Goal: Task Accomplishment & Management: Manage account settings

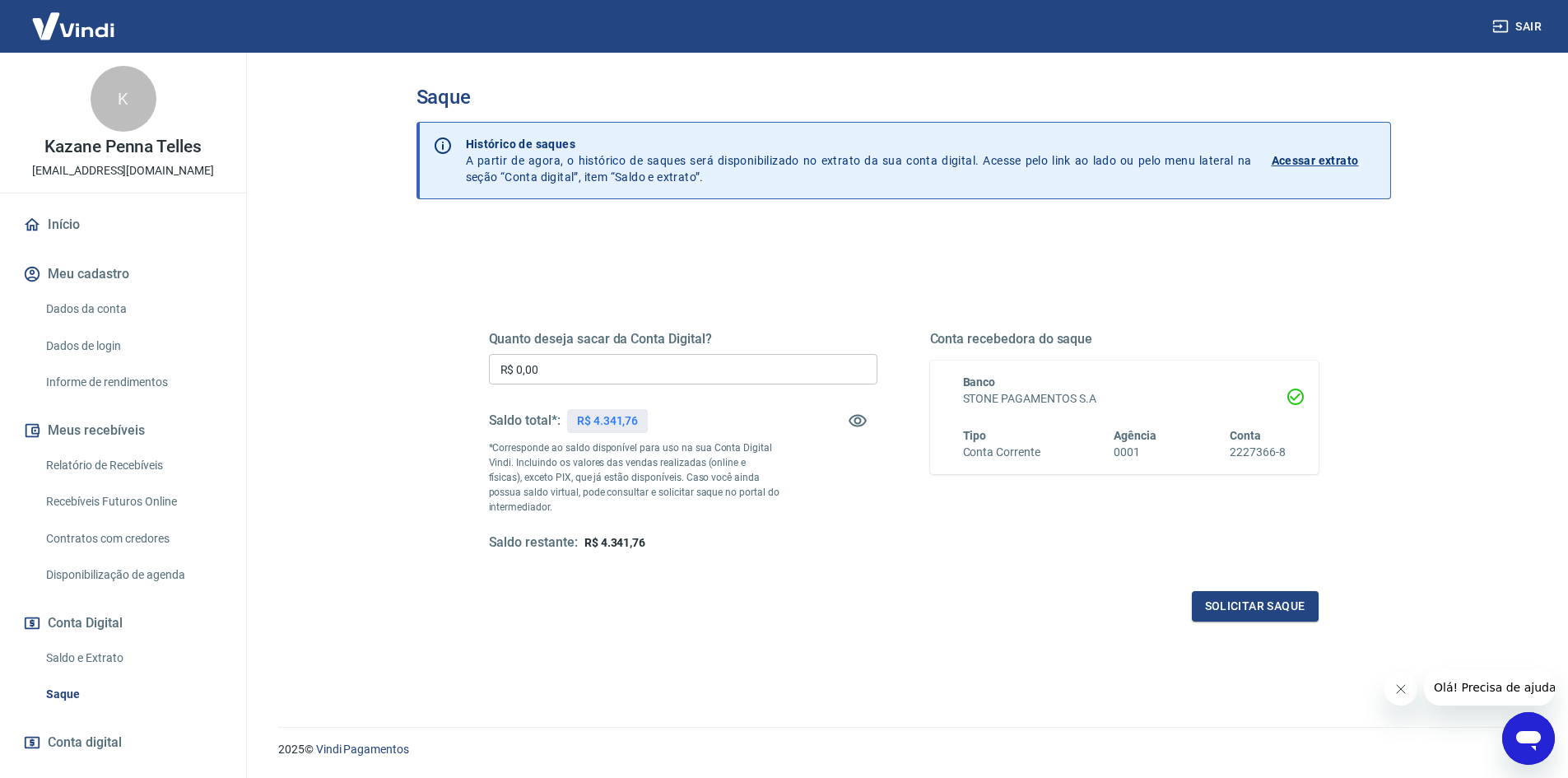
click at [659, 363] on input "R$ 0,00" at bounding box center [683, 369] width 389 height 30
type input "R$ 4.341,00"
click at [1271, 612] on button "Solicitar saque" at bounding box center [1255, 606] width 127 height 30
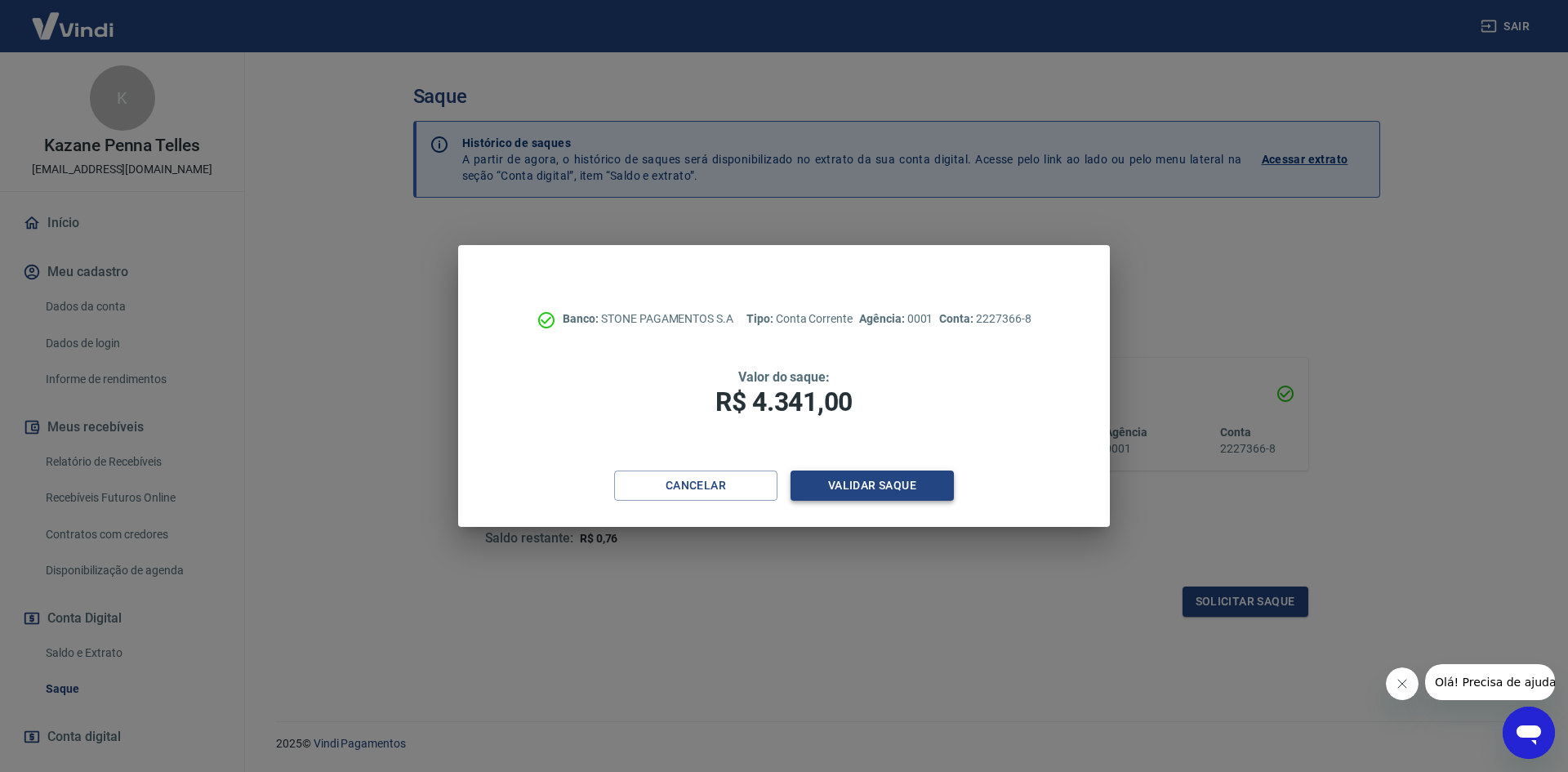
click at [830, 478] on button "Validar saque" at bounding box center [872, 486] width 163 height 30
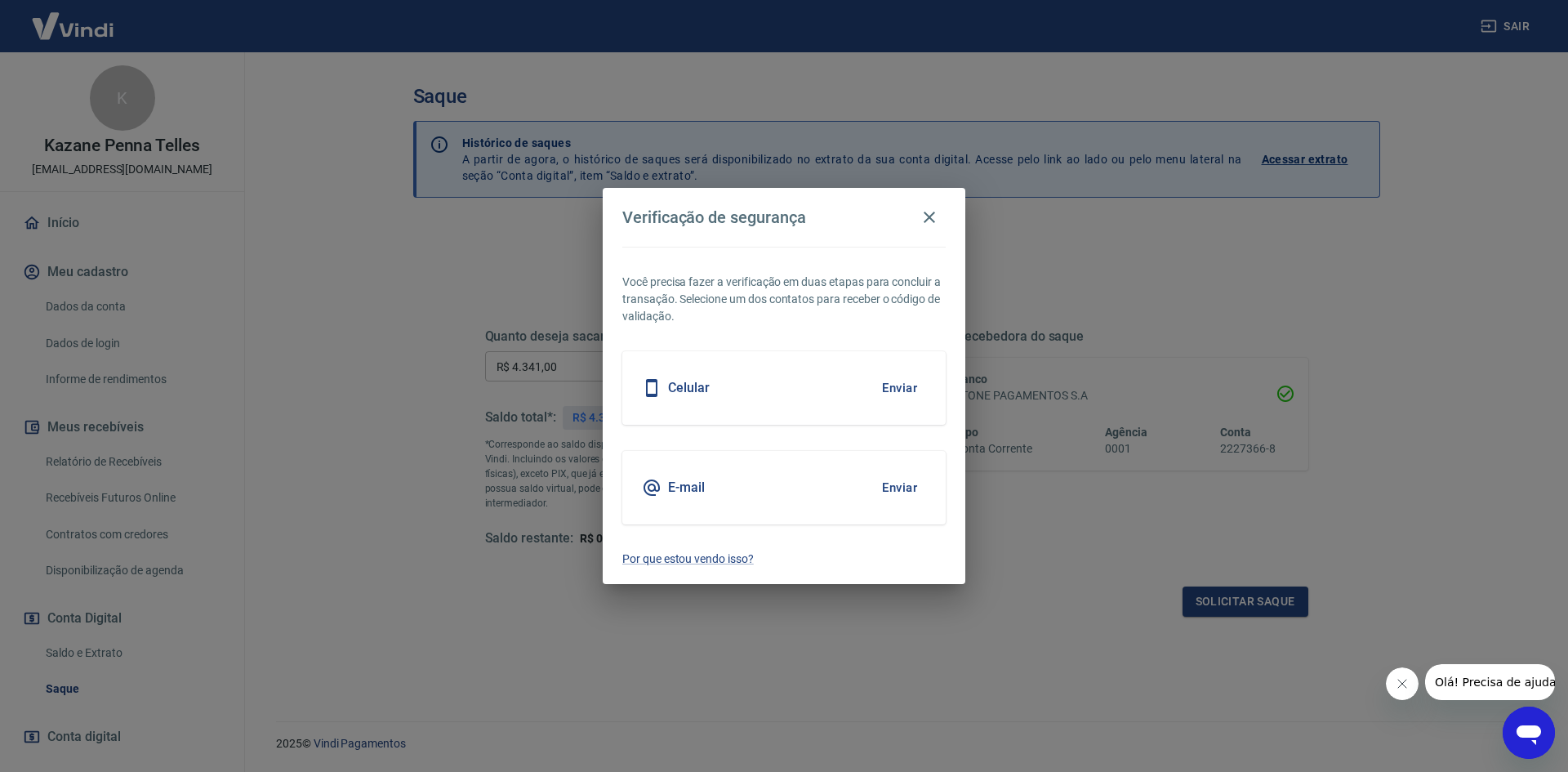
click at [903, 389] on button "Enviar" at bounding box center [900, 388] width 53 height 34
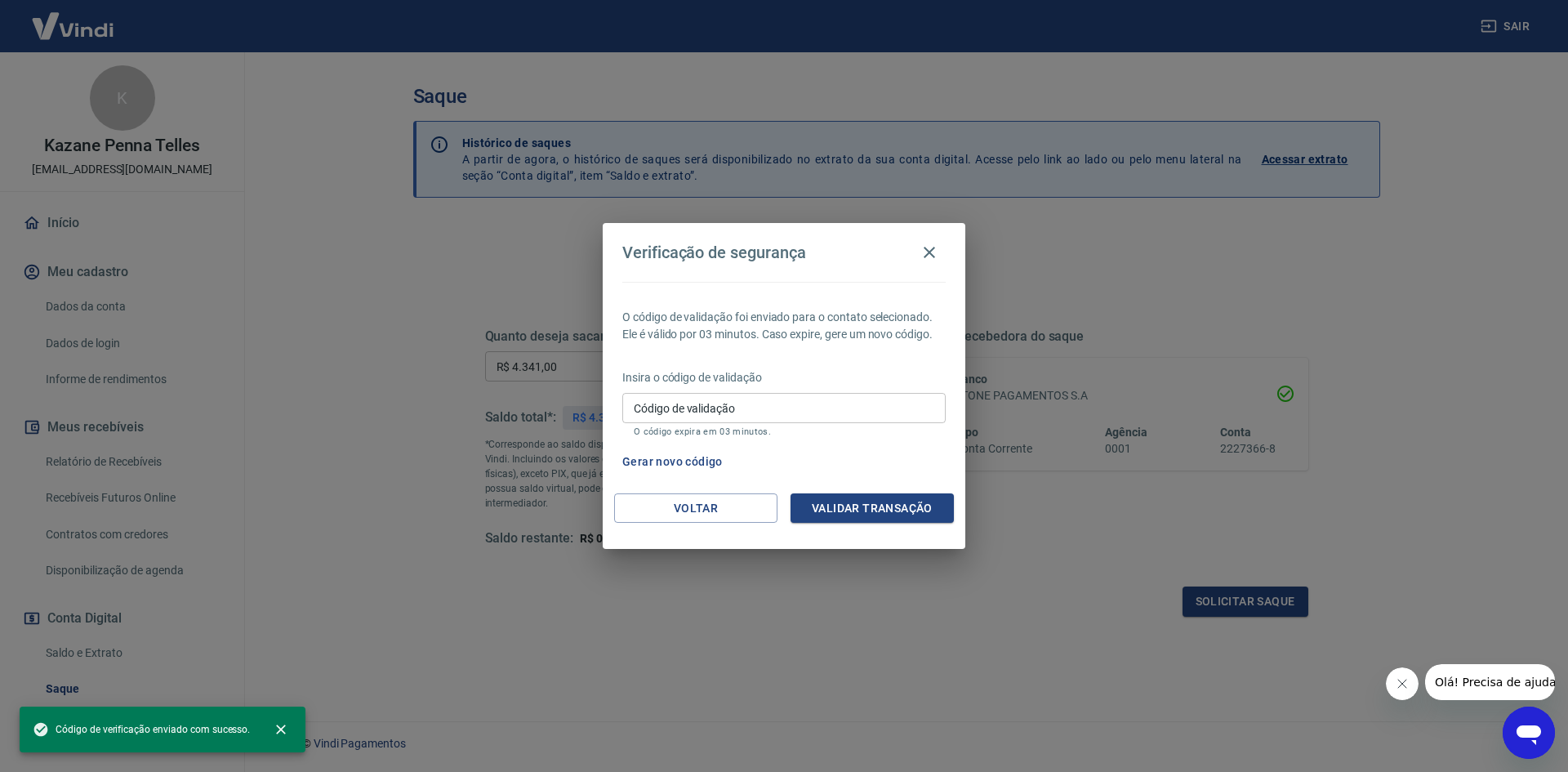
click at [868, 419] on input "Código de validação" at bounding box center [784, 407] width 323 height 30
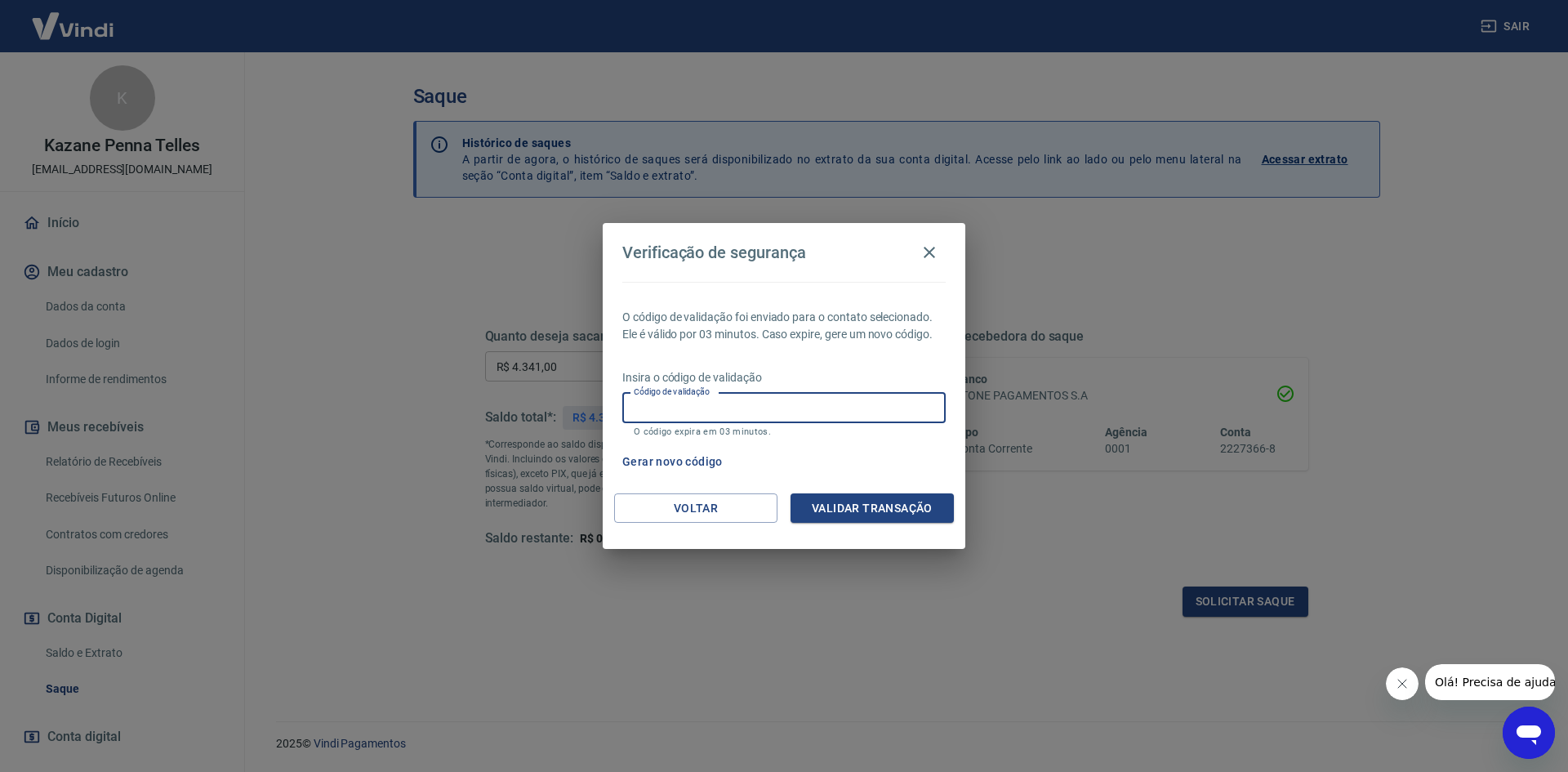
click at [895, 450] on div "Gerar novo código" at bounding box center [781, 462] width 330 height 30
click at [700, 460] on button "Gerar novo código" at bounding box center [673, 462] width 114 height 30
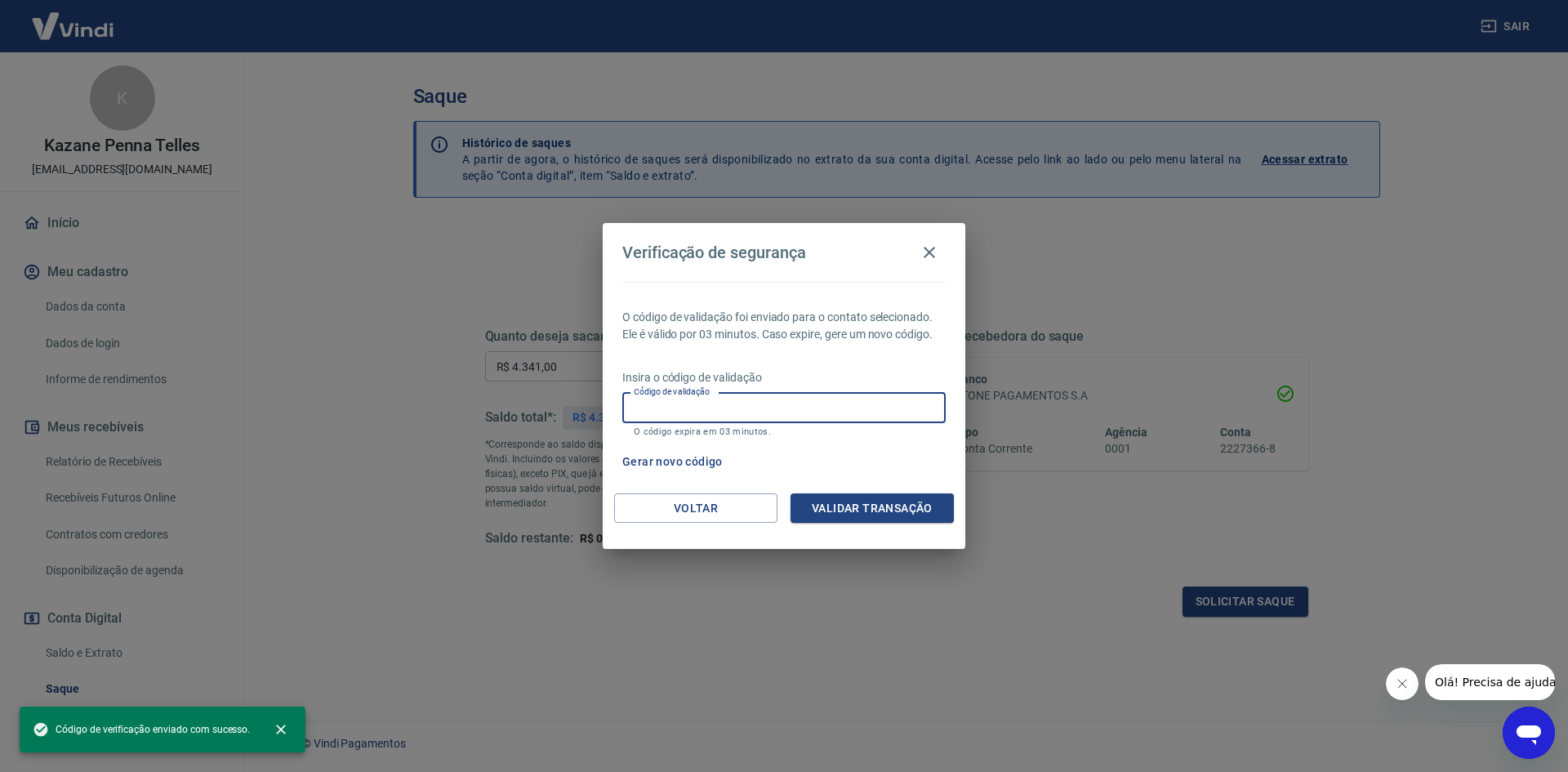
click at [834, 413] on input "Código de validação" at bounding box center [784, 407] width 323 height 30
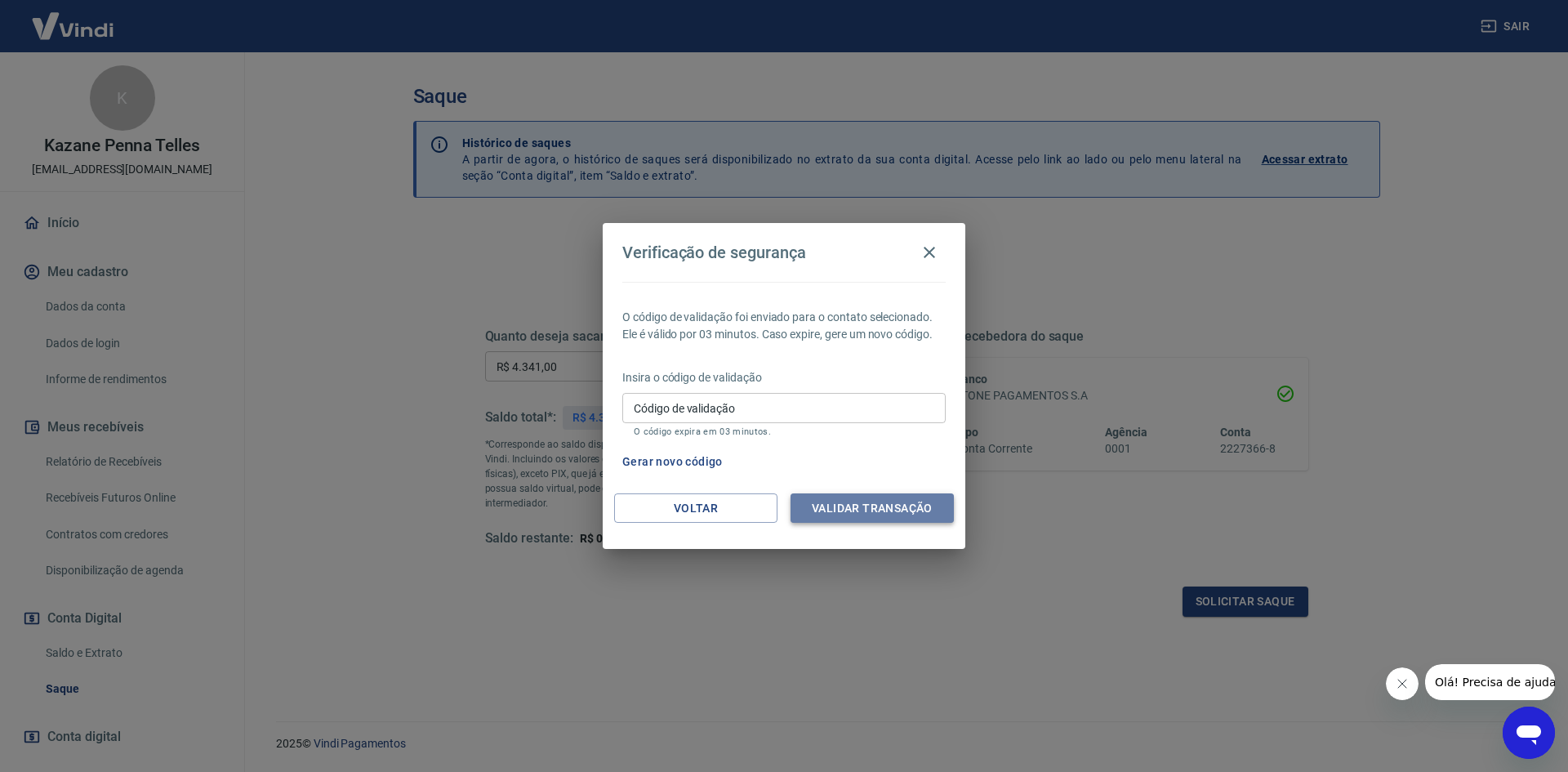
click at [861, 515] on button "Validar transação" at bounding box center [872, 508] width 163 height 30
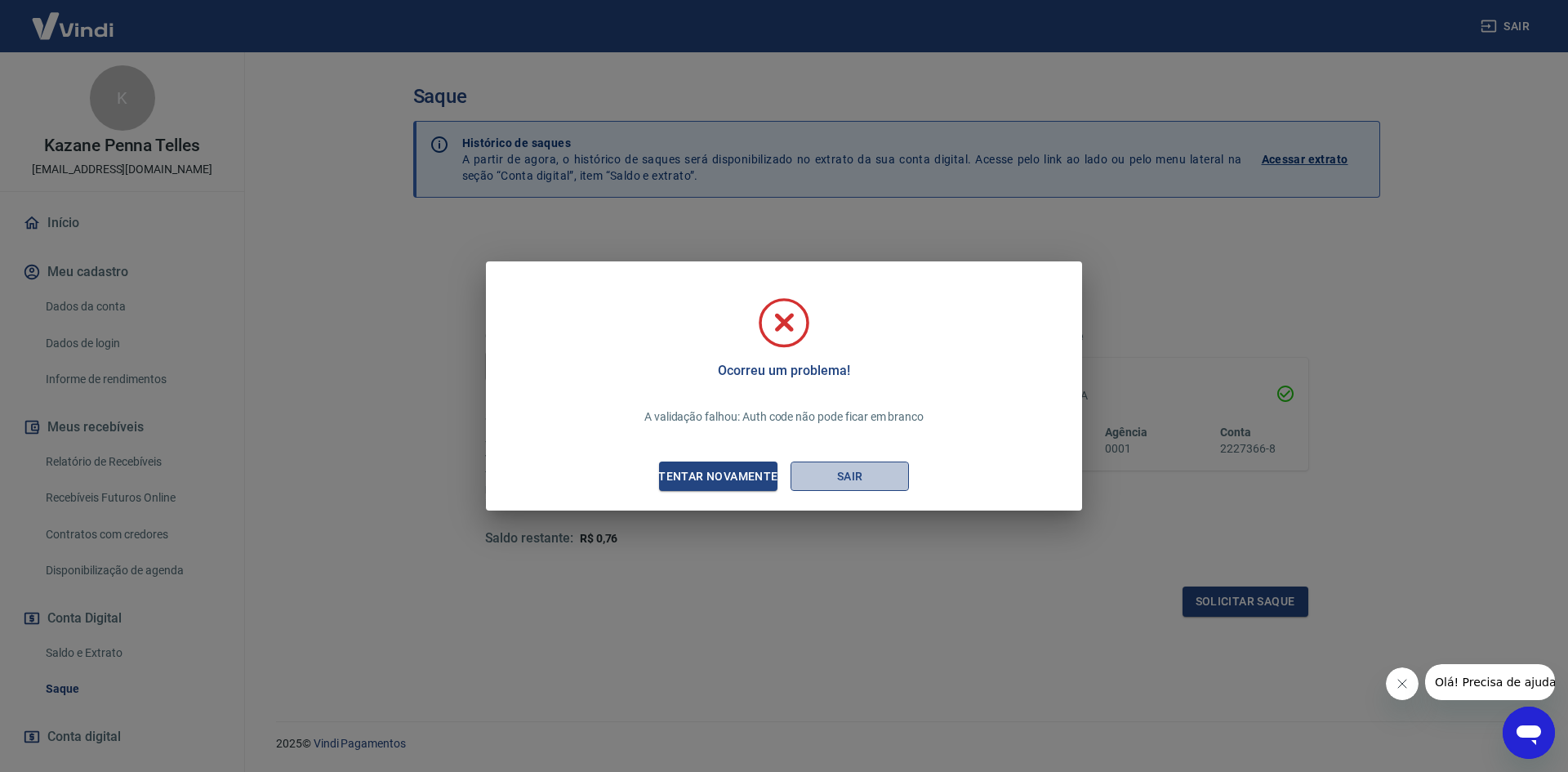
click at [832, 478] on button "Sair" at bounding box center [849, 476] width 118 height 30
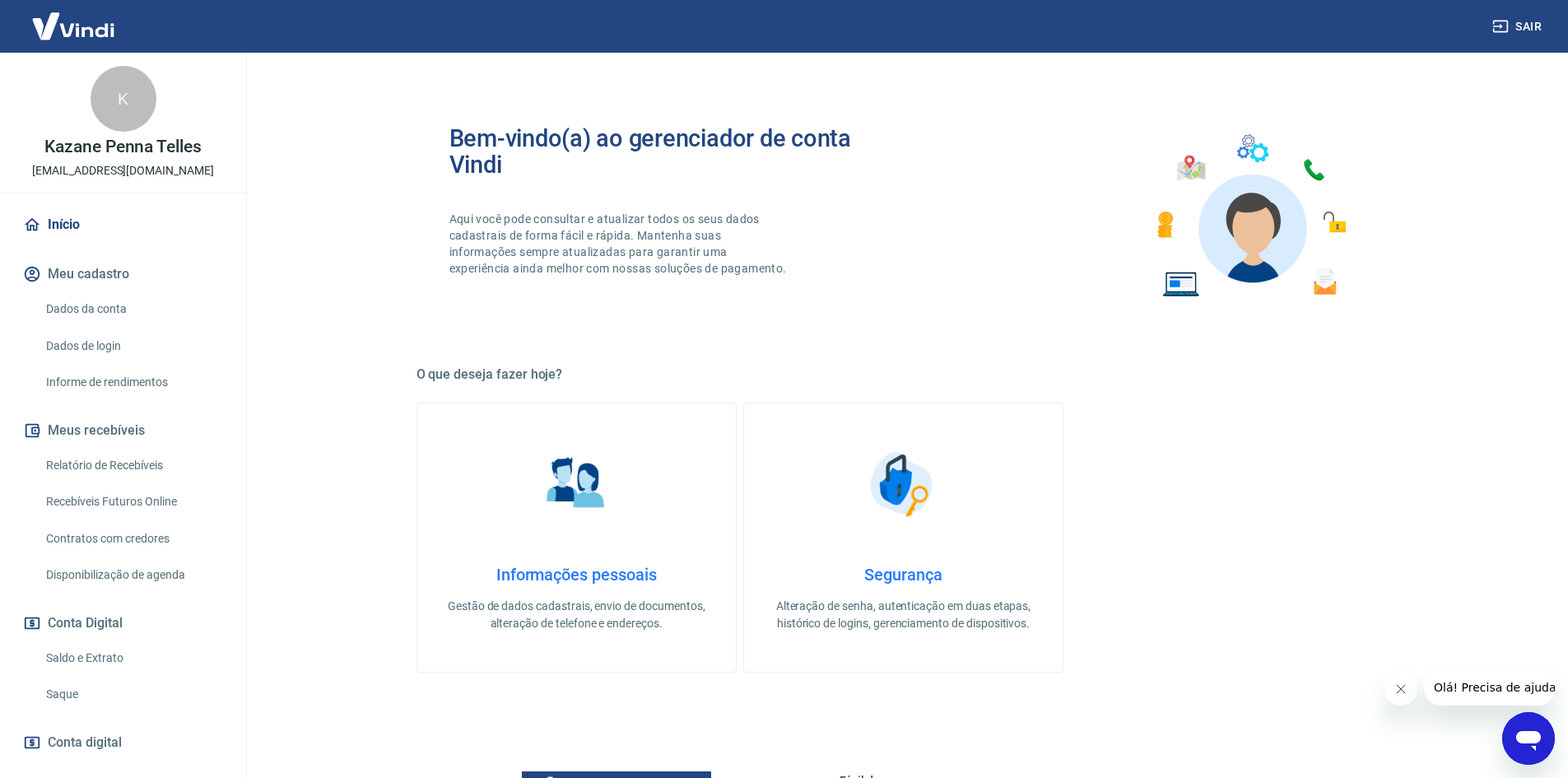
click at [78, 692] on link "Saque" at bounding box center [132, 694] width 187 height 34
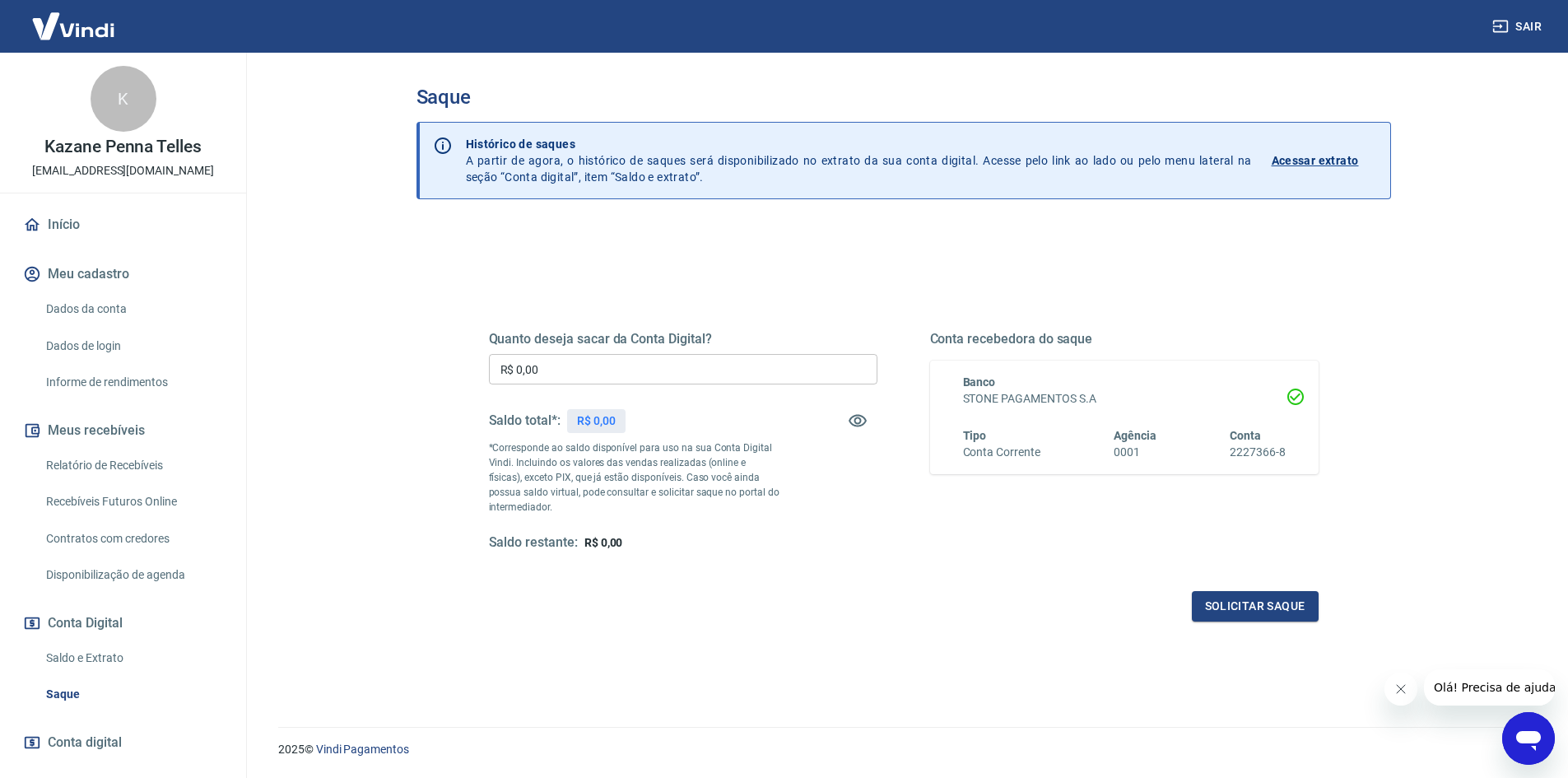
click at [560, 369] on input "R$ 0,00" at bounding box center [683, 369] width 389 height 30
click at [1220, 611] on button "Solicitar saque" at bounding box center [1255, 606] width 127 height 30
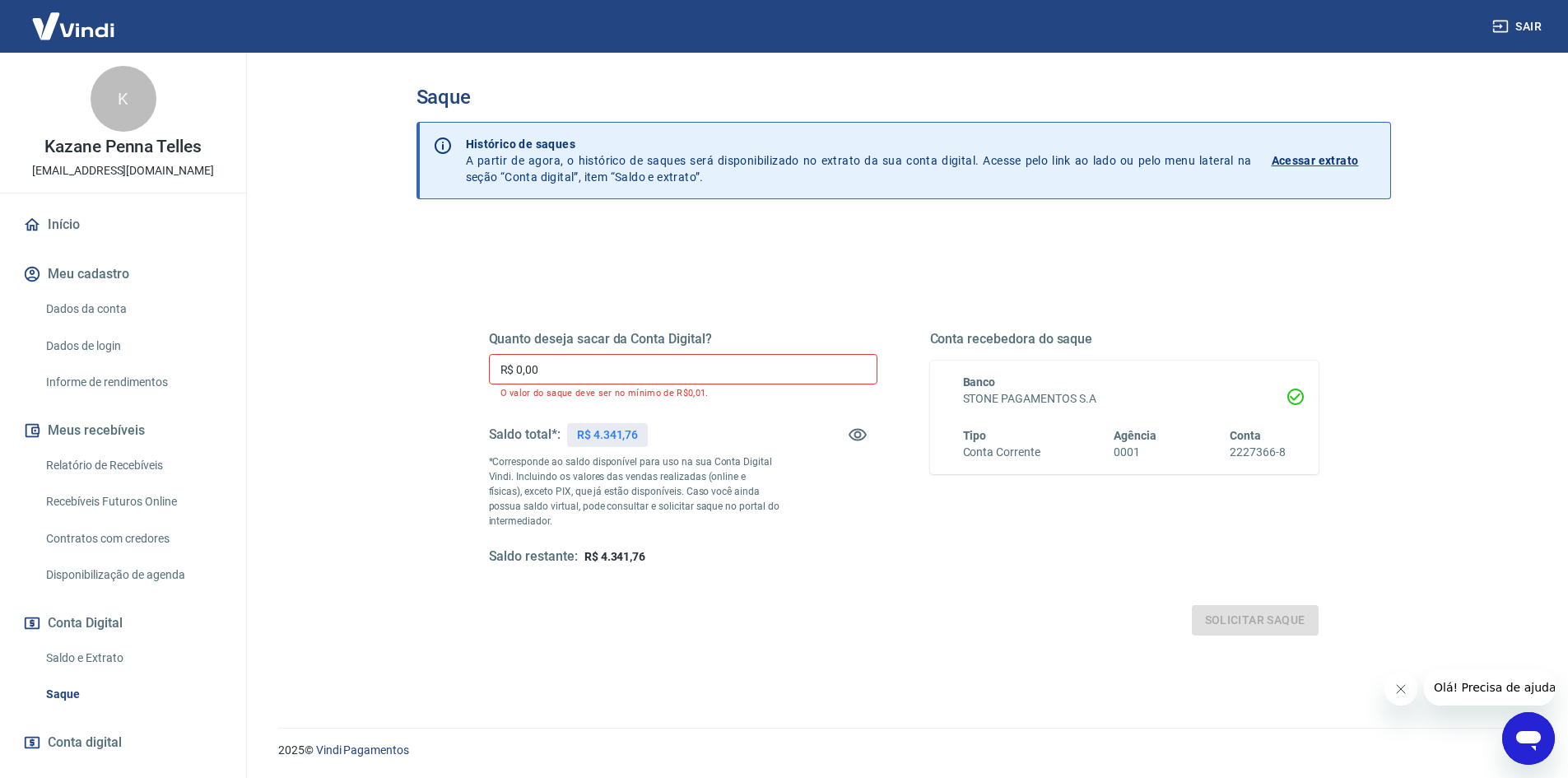
click at [668, 381] on input "R$ 0,00" at bounding box center [683, 369] width 389 height 30
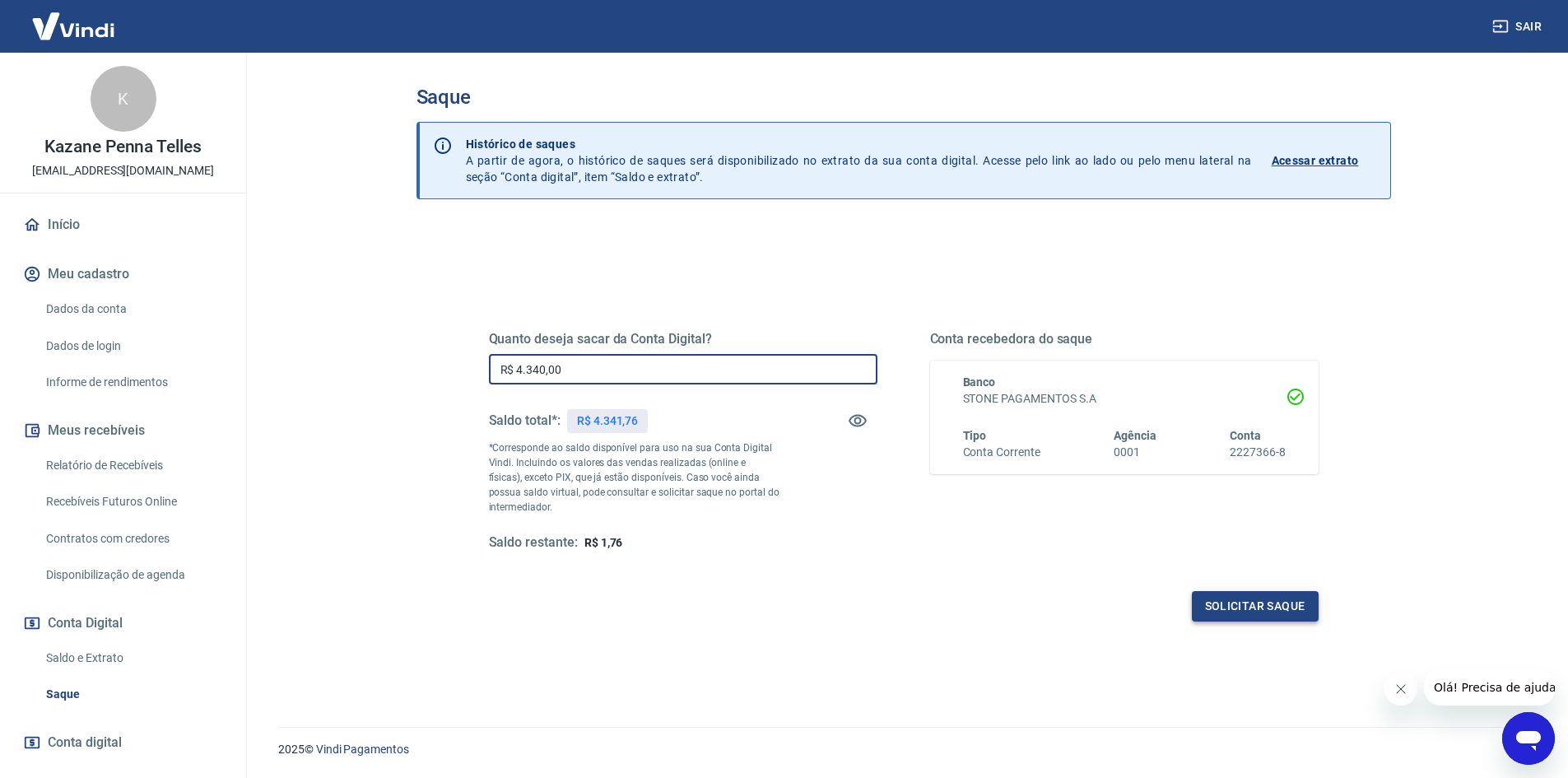
type input "R$ 4.340,00"
click at [1246, 610] on button "Solicitar saque" at bounding box center [1255, 606] width 127 height 30
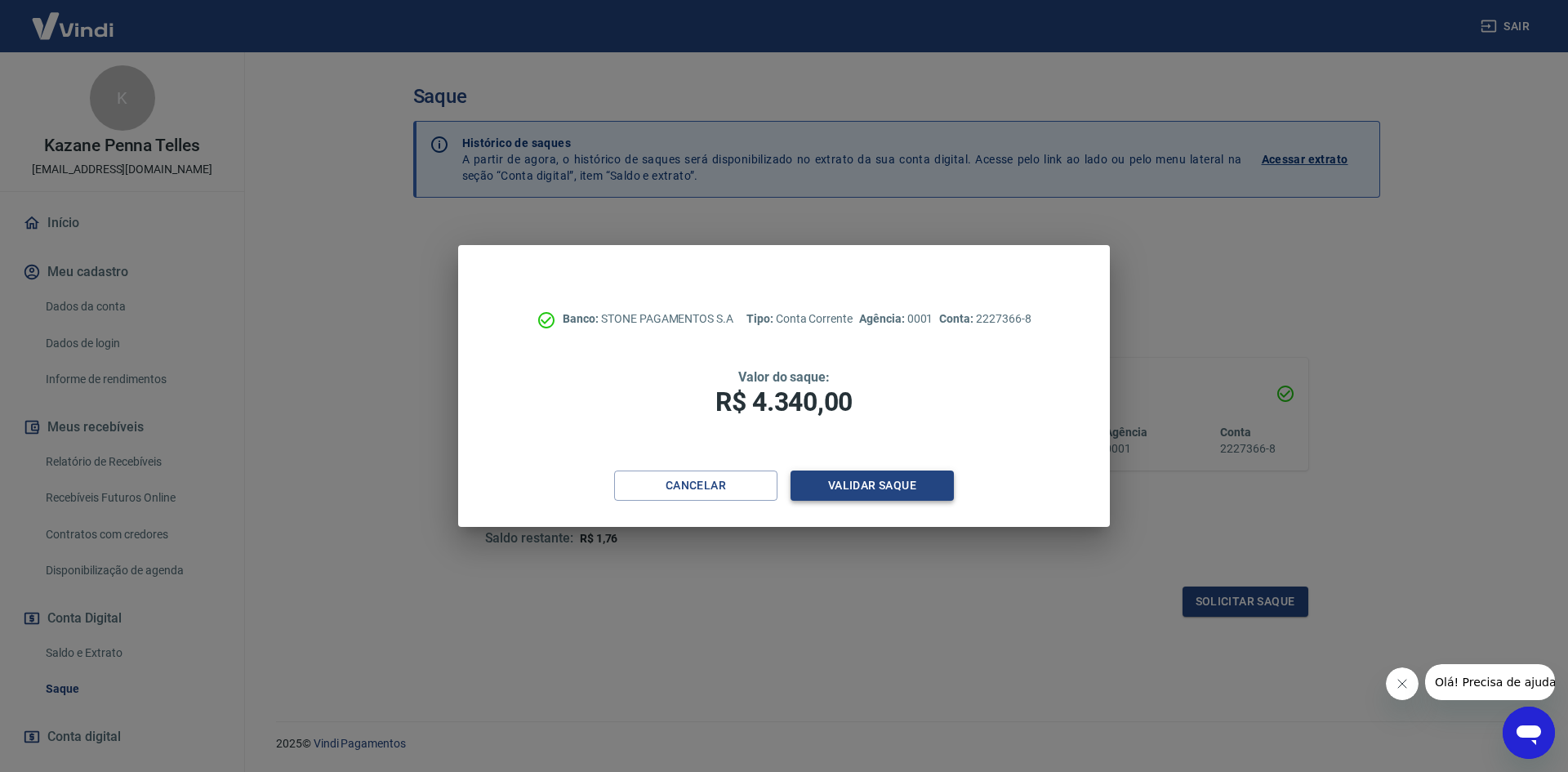
click at [861, 478] on button "Validar saque" at bounding box center [872, 486] width 163 height 30
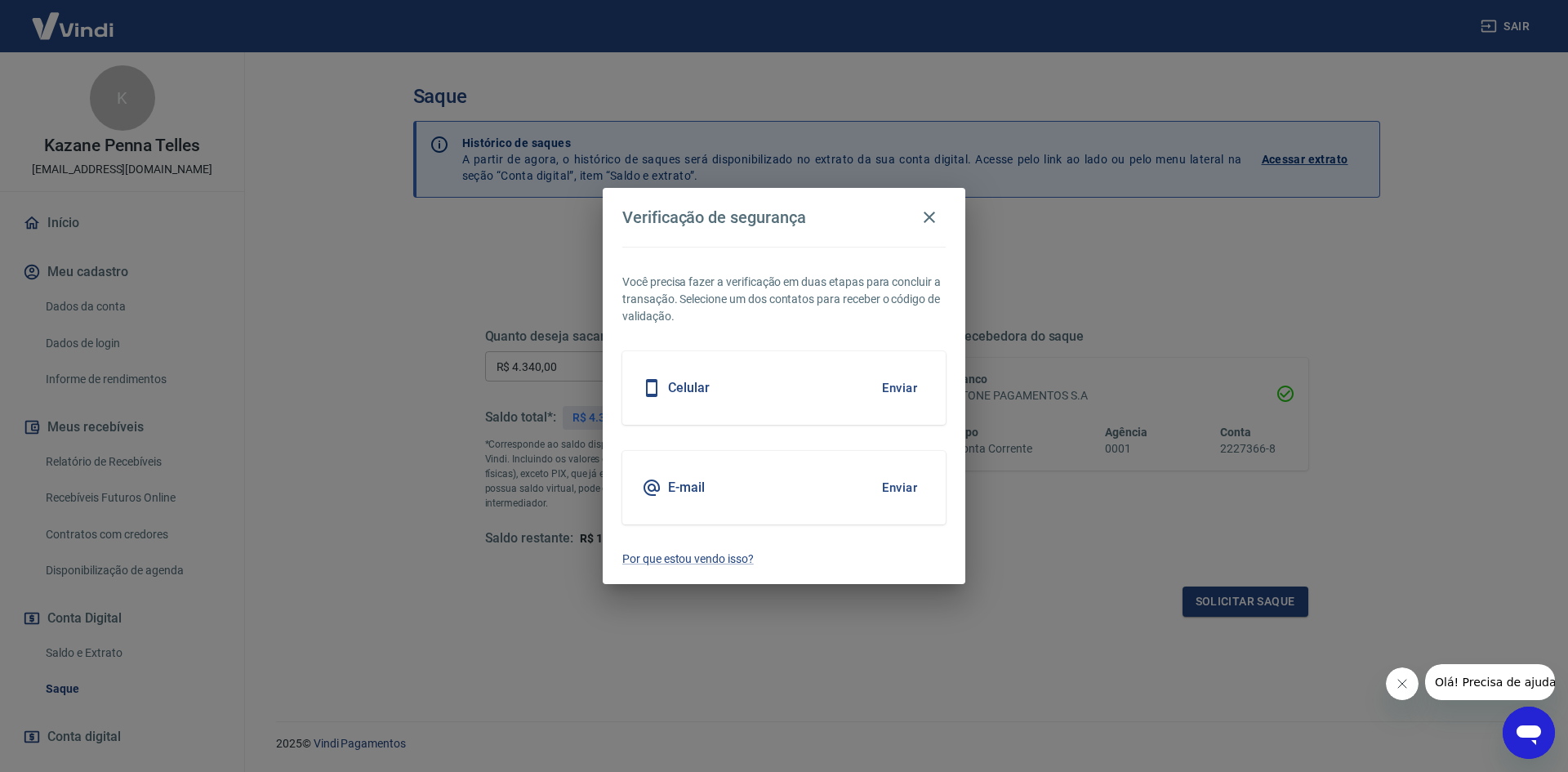
click at [883, 481] on button "Enviar" at bounding box center [900, 488] width 53 height 34
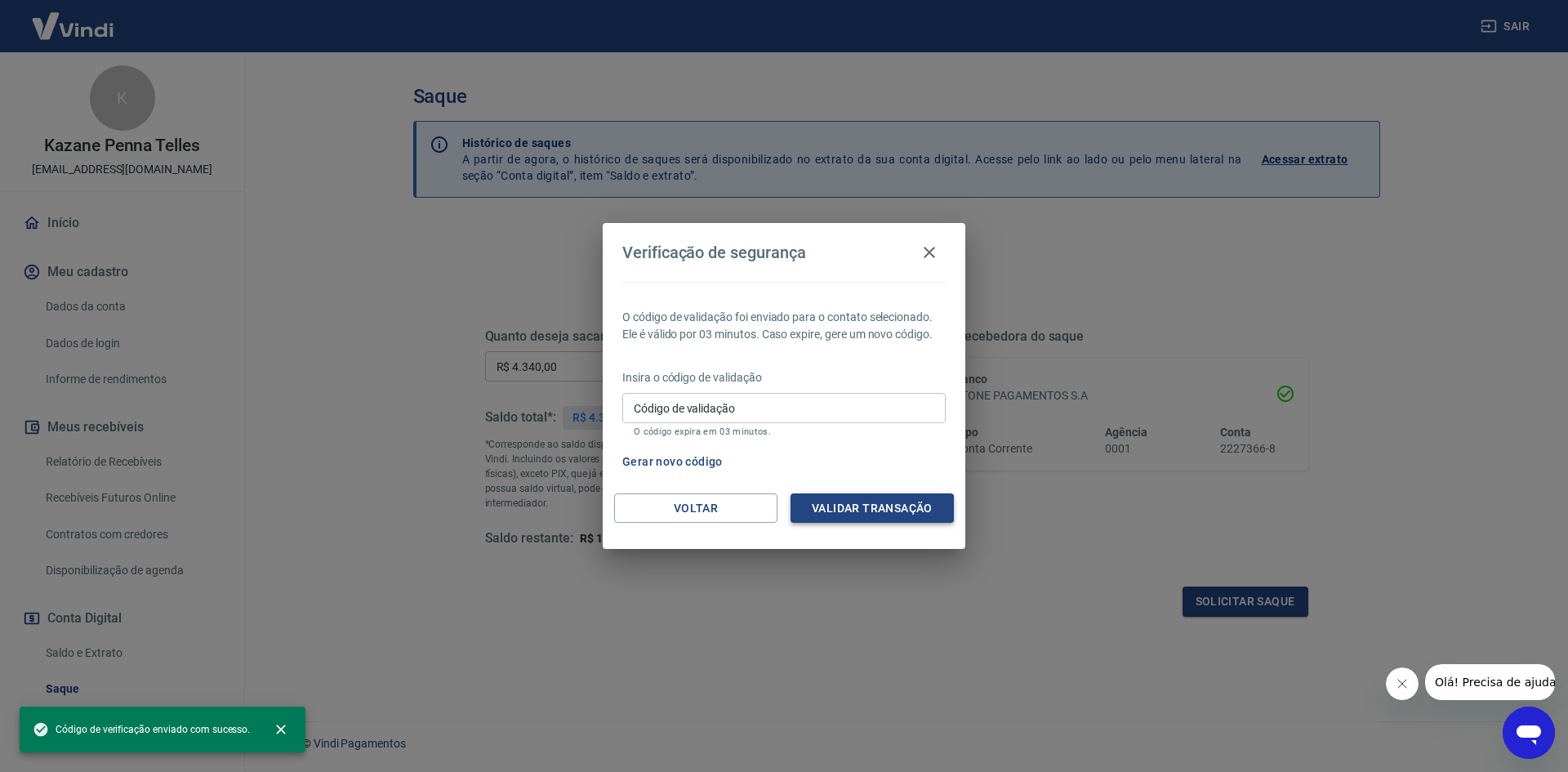
click at [884, 493] on button "Validar transação" at bounding box center [872, 508] width 163 height 30
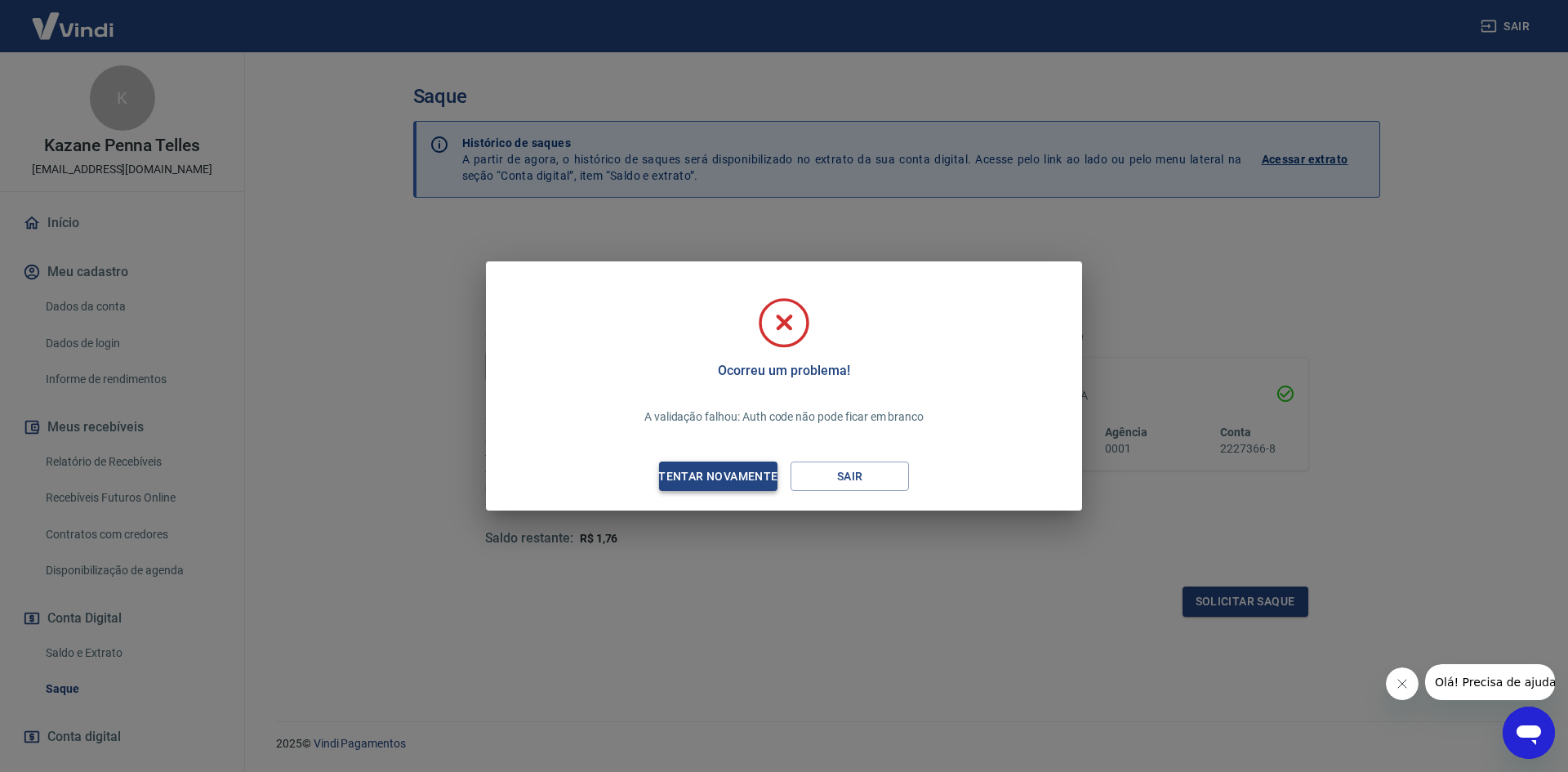
click at [767, 479] on div "Tentar novamente" at bounding box center [718, 476] width 158 height 21
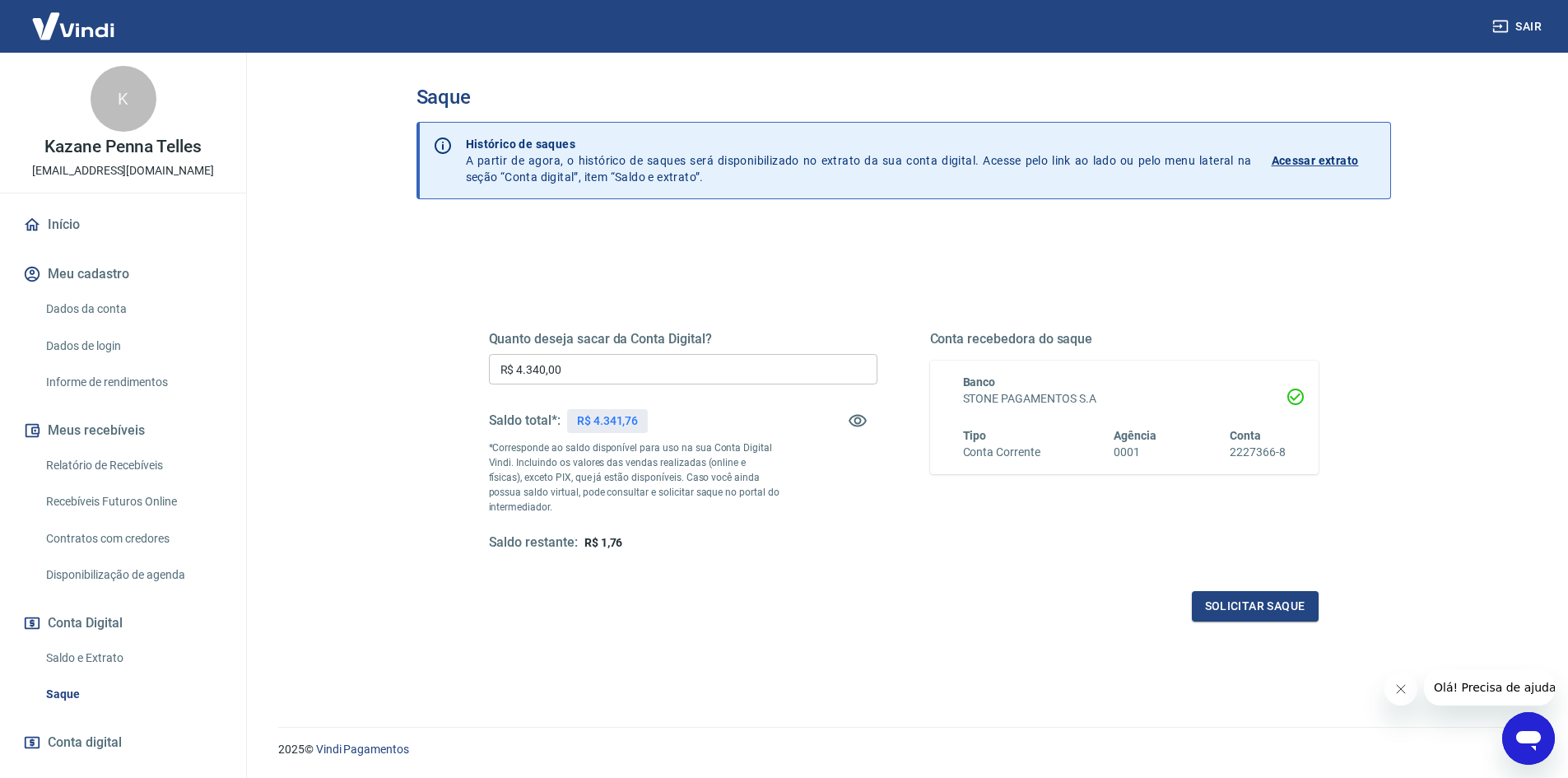
click at [655, 353] on div "Quanto deseja sacar da Conta Digital? R$ 4.340,00 ​ Saldo total*: R$ 4.341,76 *…" at bounding box center [683, 441] width 389 height 221
click at [1269, 608] on button "Solicitar saque" at bounding box center [1255, 606] width 127 height 30
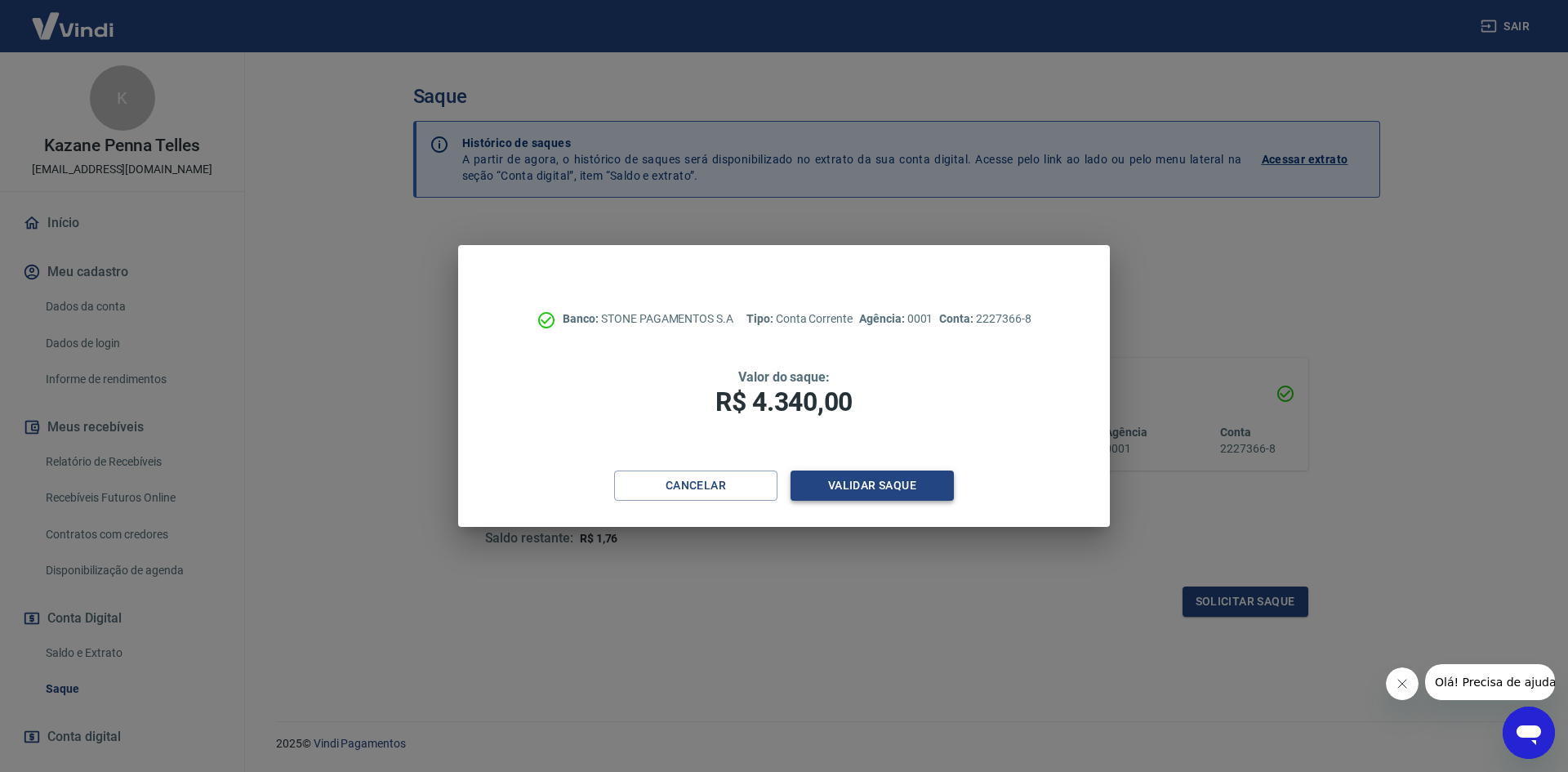
click at [831, 482] on button "Validar saque" at bounding box center [872, 486] width 163 height 30
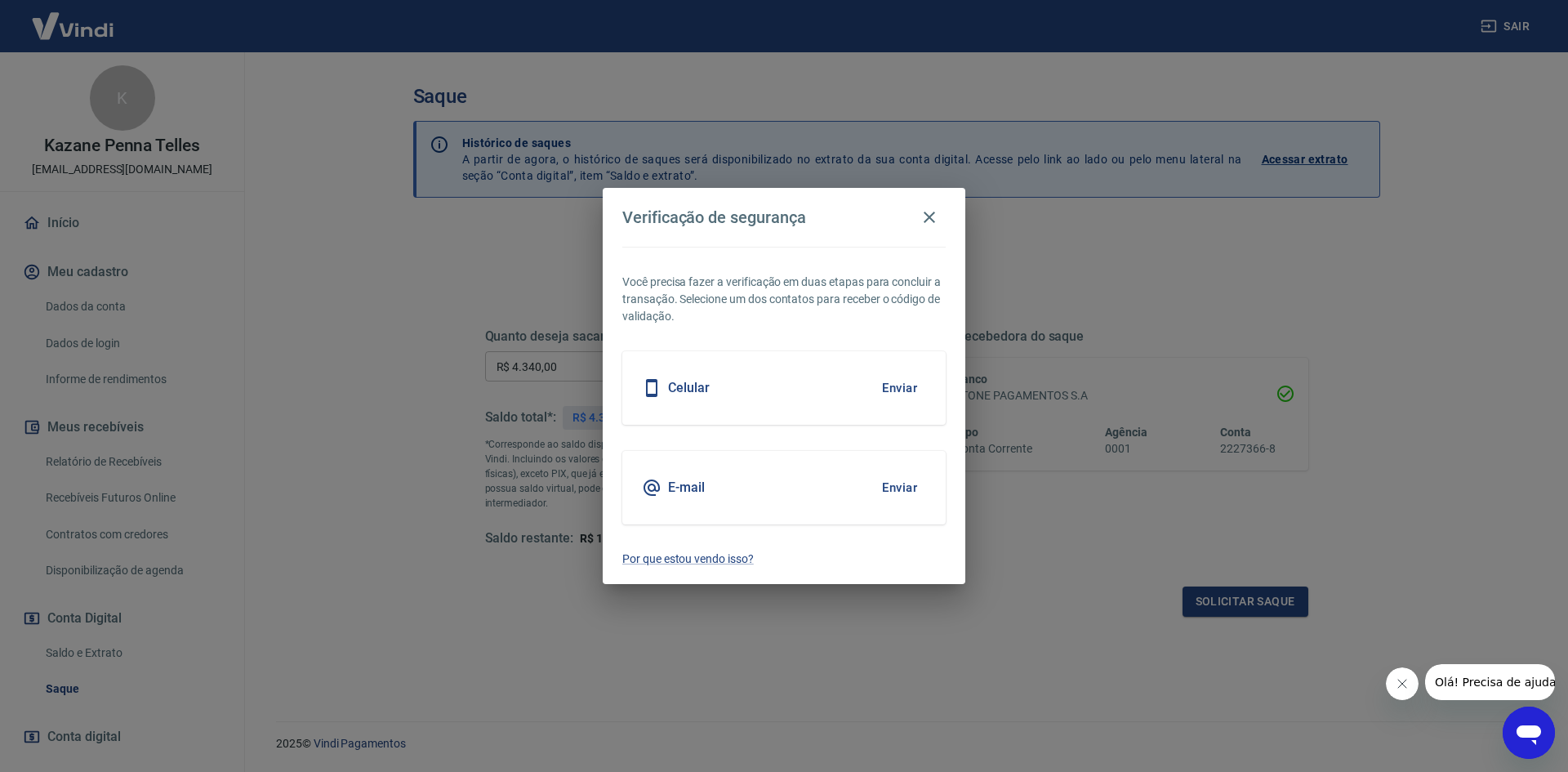
click at [881, 388] on button "Enviar" at bounding box center [900, 388] width 53 height 34
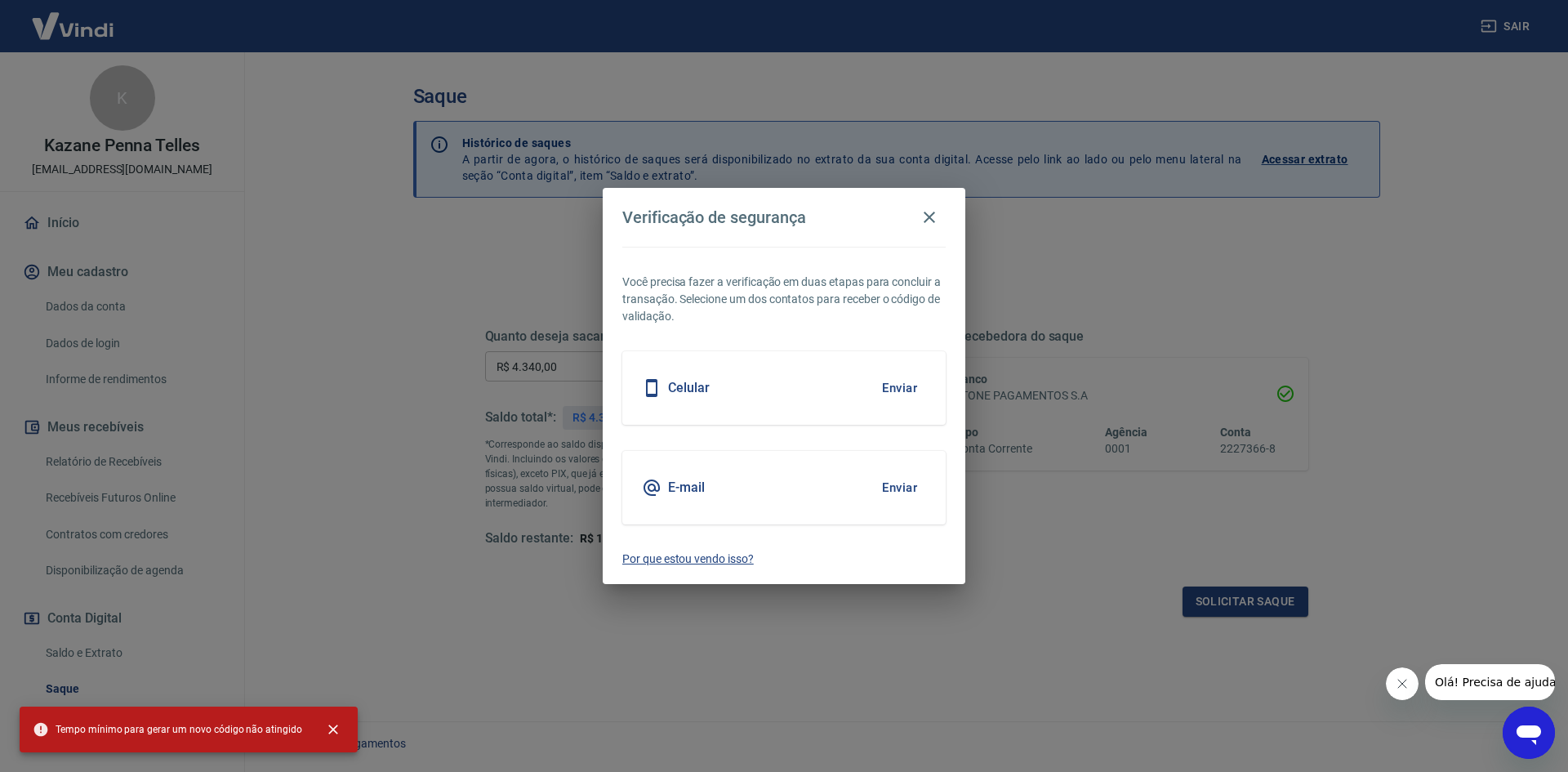
click at [713, 558] on p "Por que estou vendo isso?" at bounding box center [784, 559] width 323 height 17
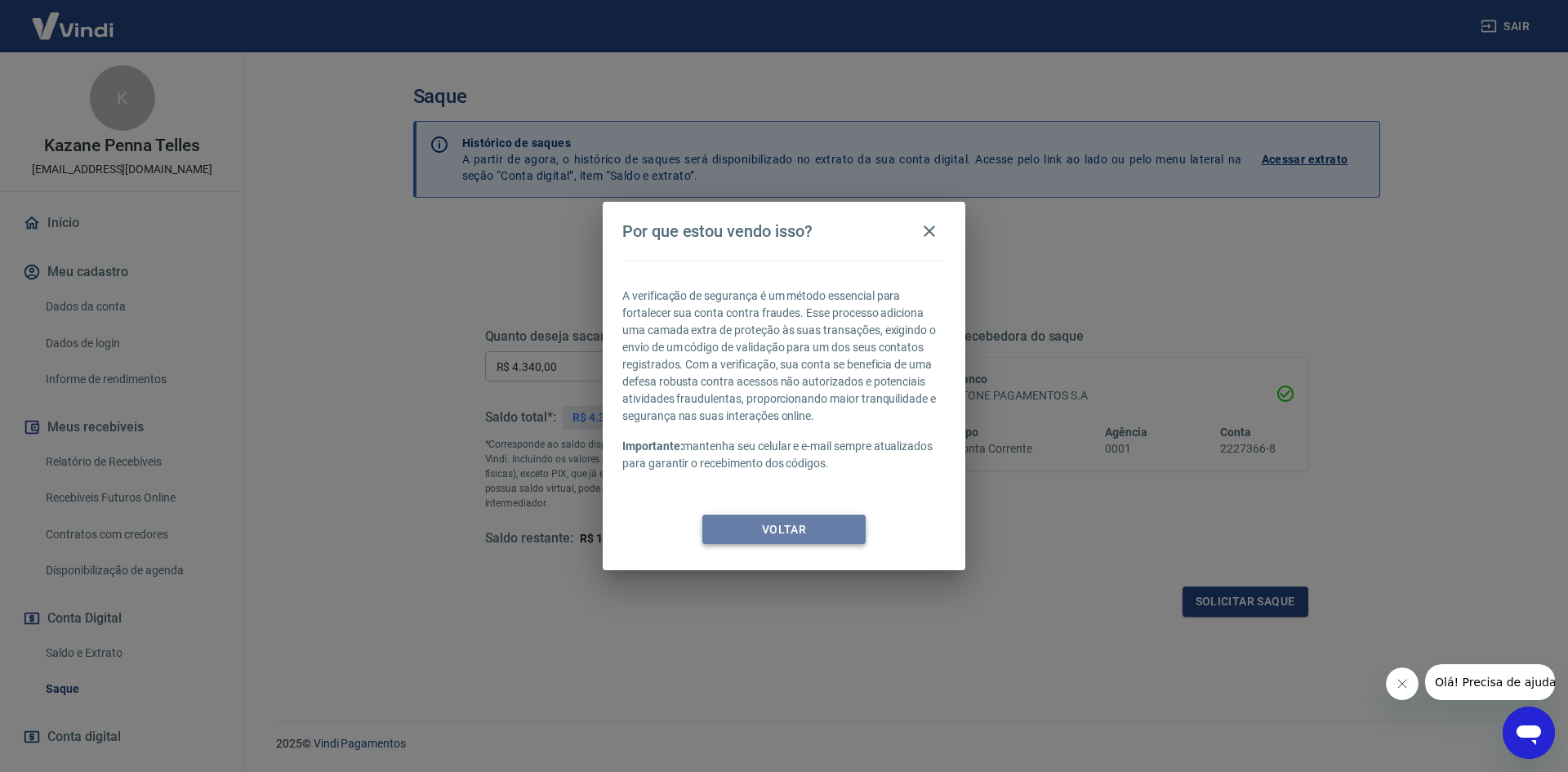
click at [772, 527] on button "Voltar" at bounding box center [784, 530] width 163 height 30
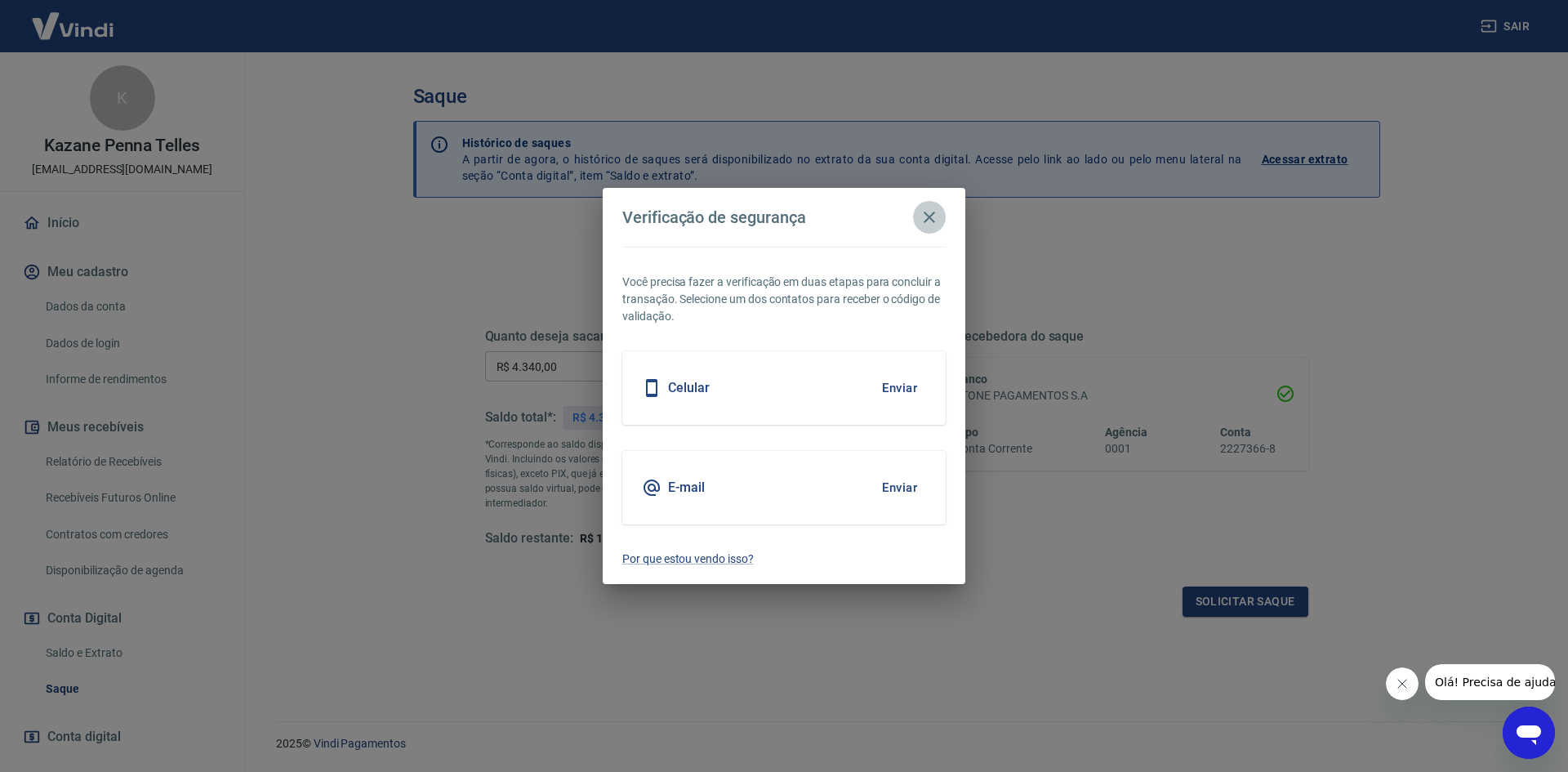
click at [931, 214] on icon "button" at bounding box center [929, 217] width 20 height 20
